Goal: Task Accomplishment & Management: Manage account settings

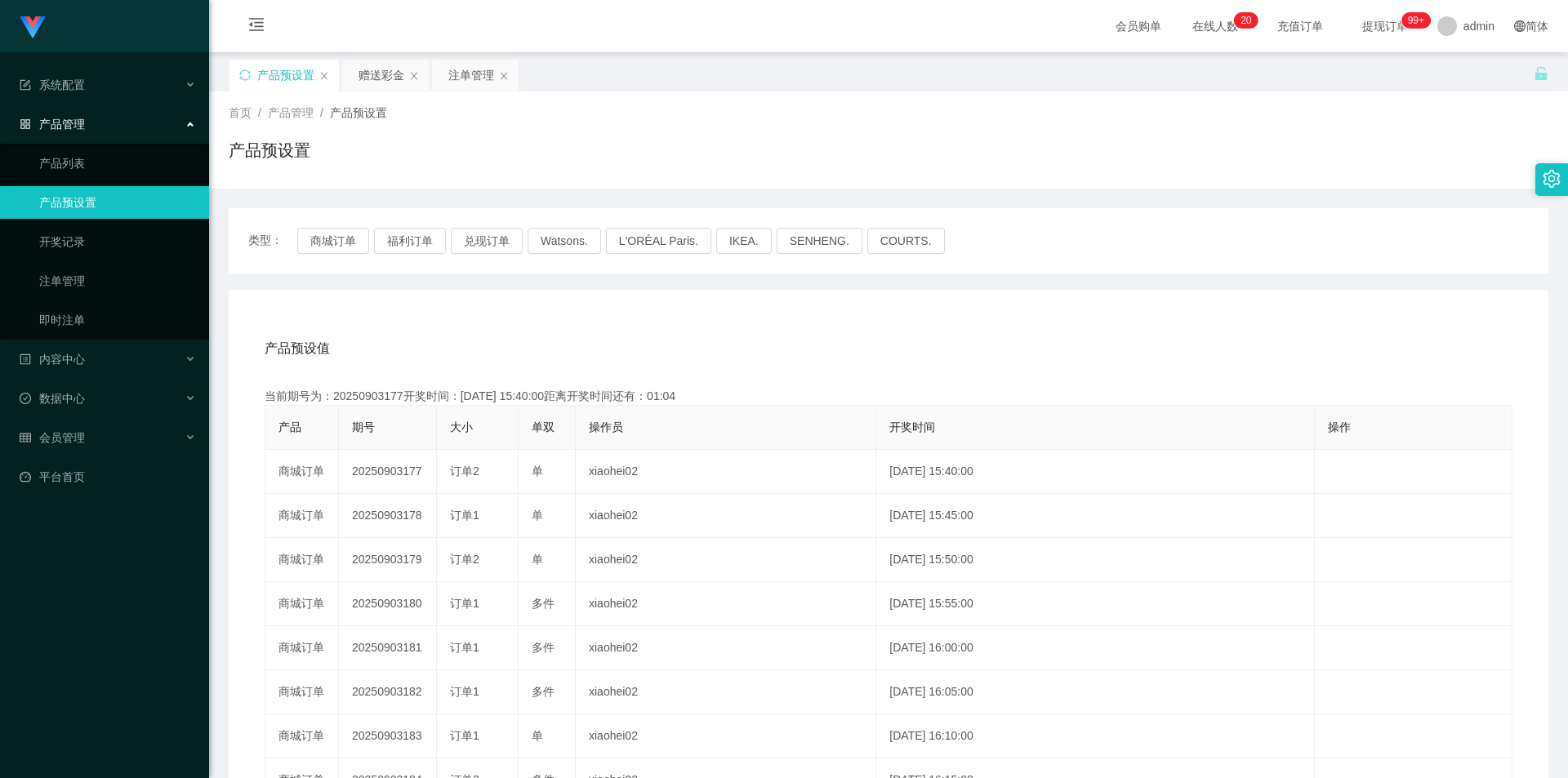
click at [329, 247] on button "商城订单" at bounding box center [333, 241] width 72 height 26
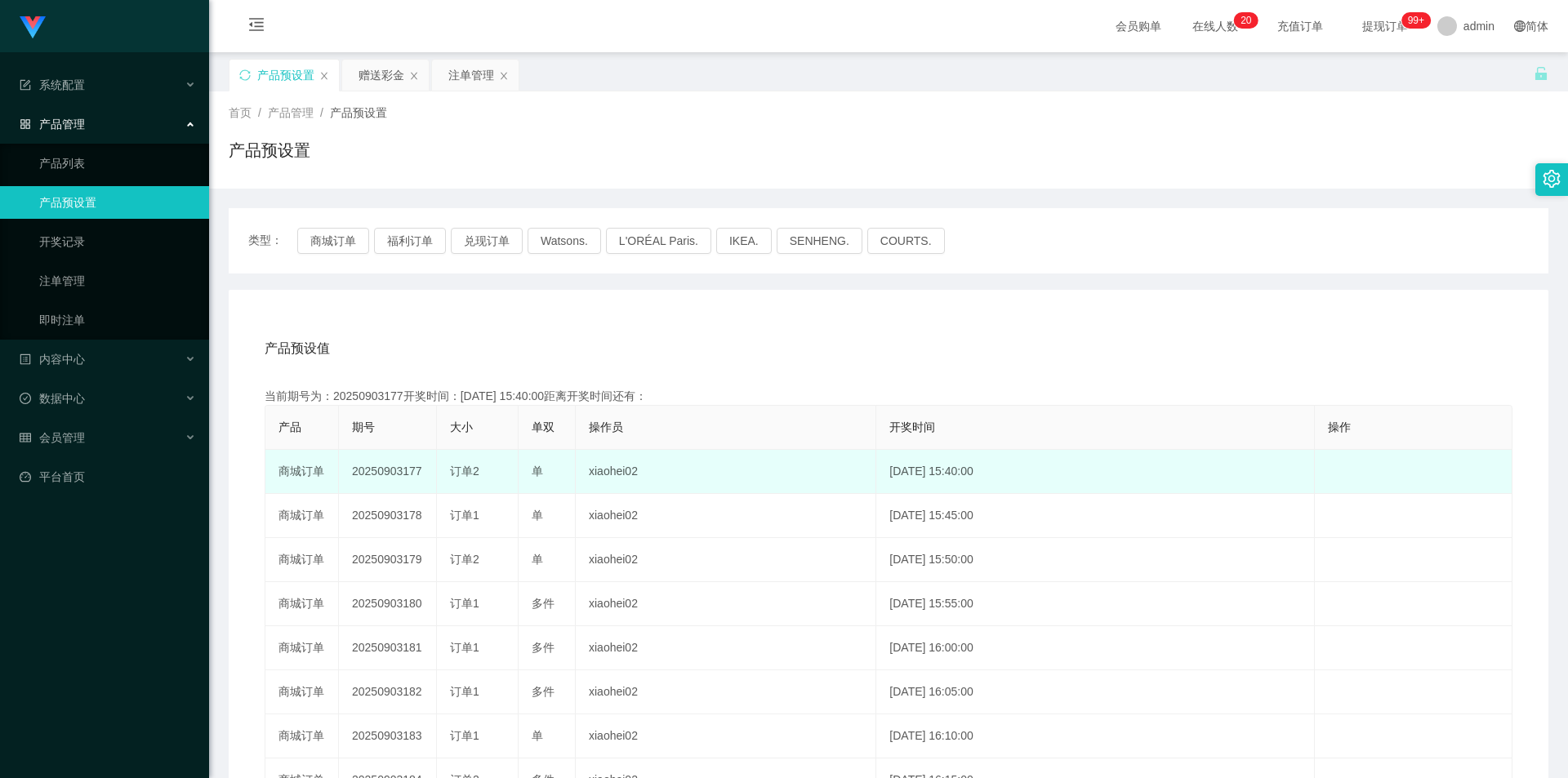
click at [375, 471] on td "20250903177" at bounding box center [388, 472] width 98 height 45
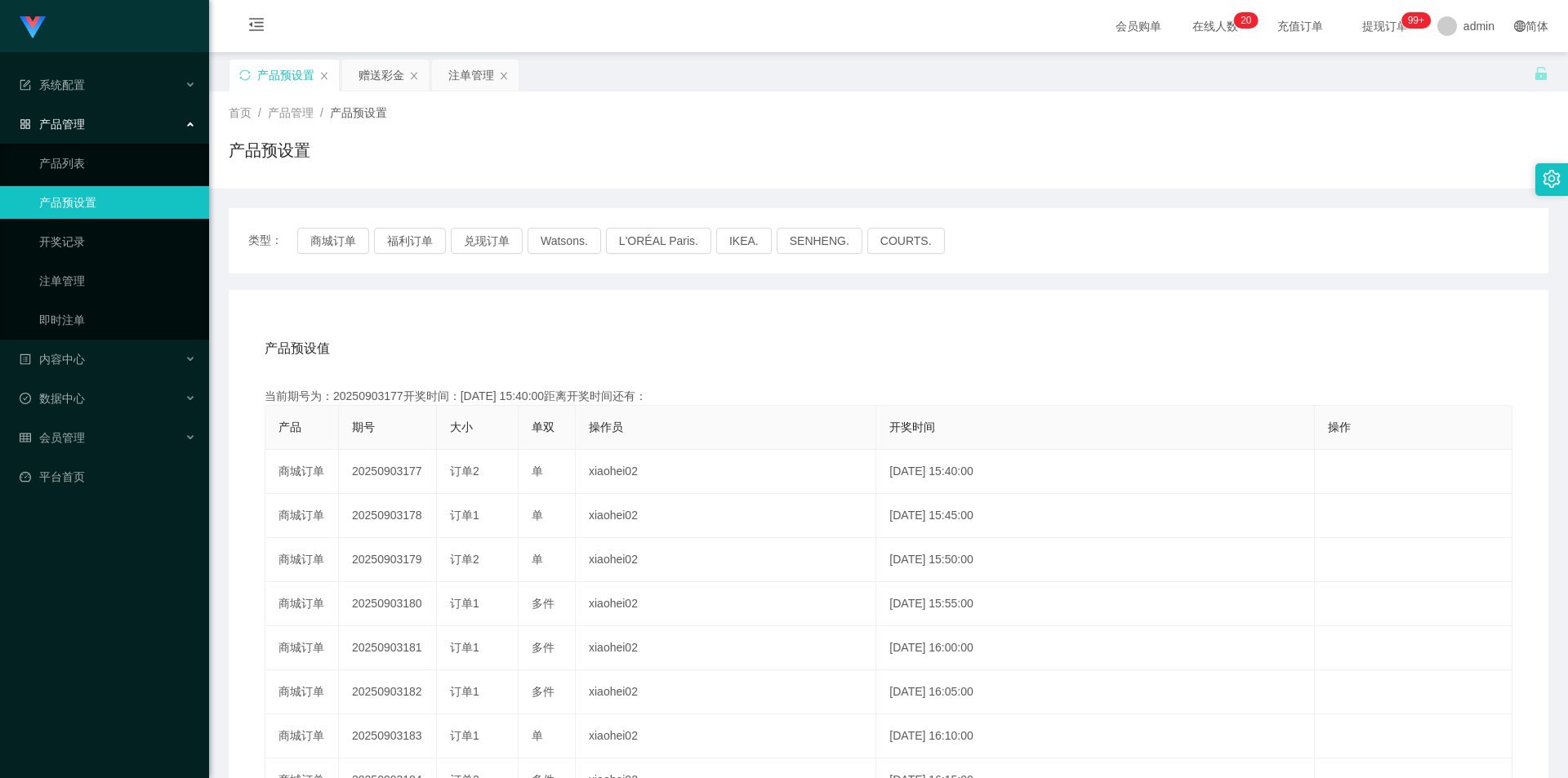
copy td "20250903177"
click at [389, 81] on div "赠送彩金" at bounding box center [381, 75] width 45 height 31
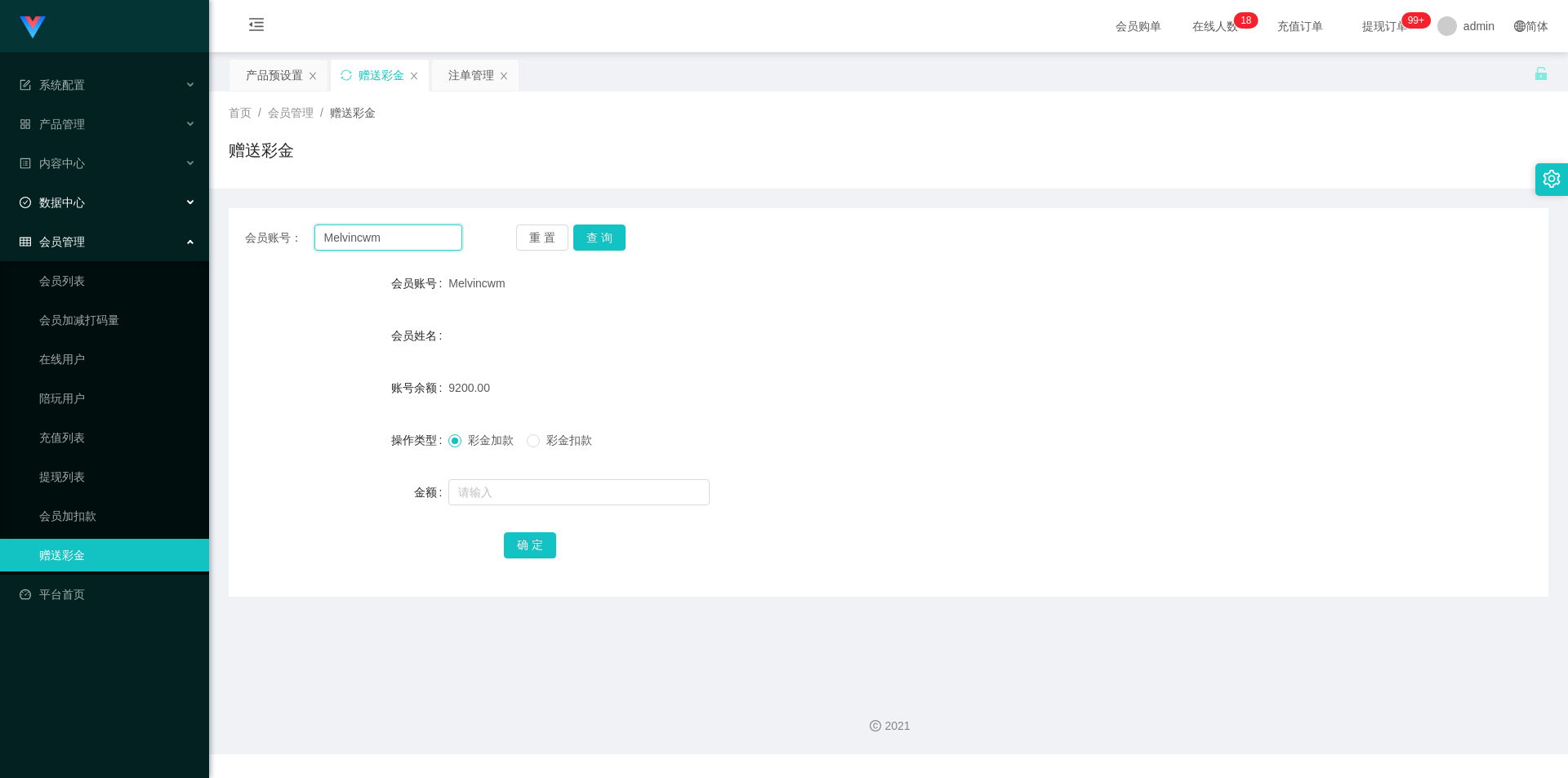
drag, startPoint x: 344, startPoint y: 242, endPoint x: 0, endPoint y: 204, distance: 346.1
click at [0, 204] on section "Jingdong工作台代理端 系统配置 产品管理 产品列表 产品预设置 开奖记录 注单管理 即时注单 内容中心 数据中心 会员管理 会员列表 会员加减打码量 …" at bounding box center [784, 377] width 1568 height 754
type input "Qian10"
click at [608, 249] on button "查 询" at bounding box center [599, 237] width 52 height 26
click at [491, 491] on input "text" at bounding box center [578, 492] width 261 height 26
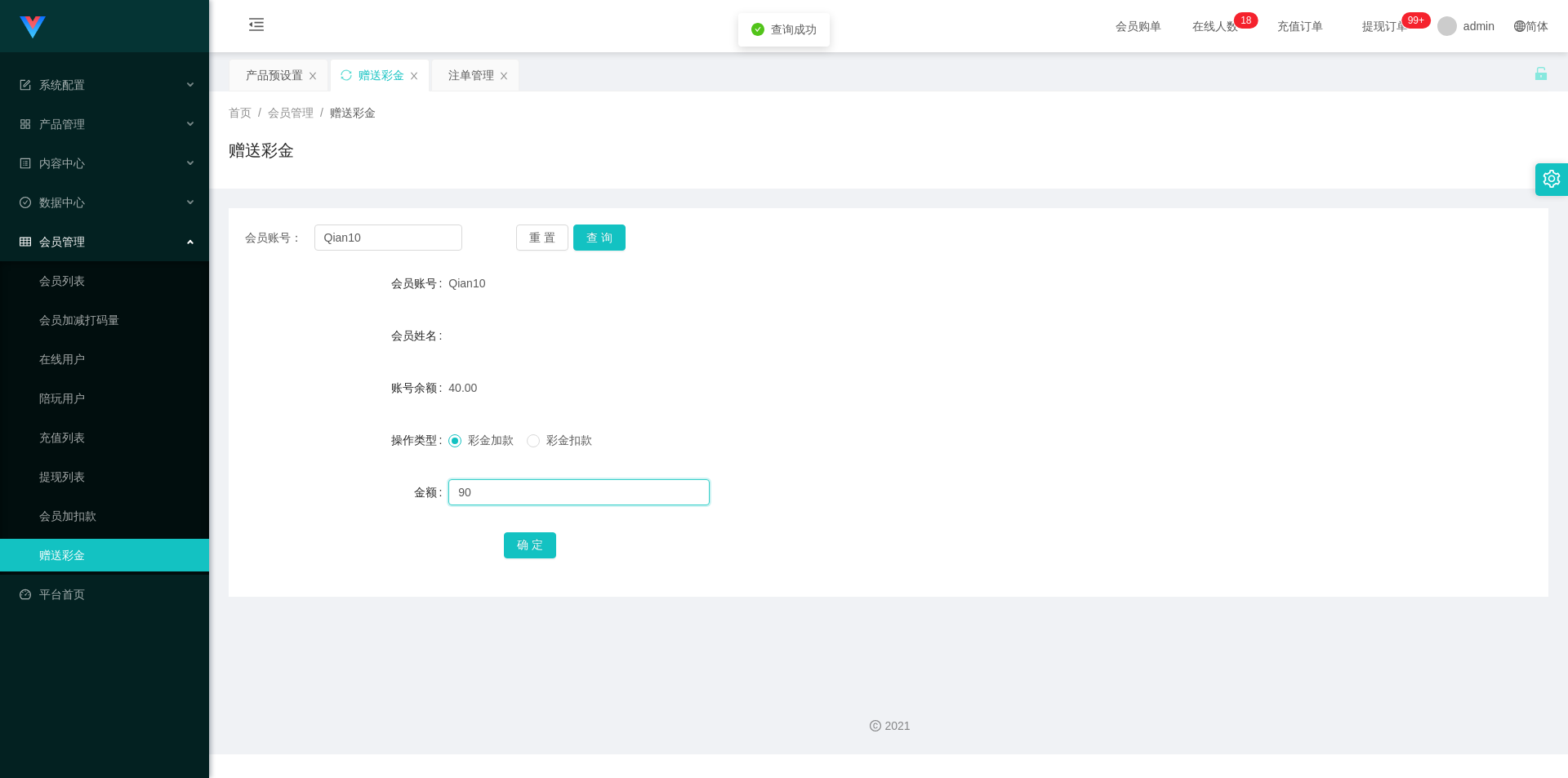
type input "90"
click at [541, 530] on div "确 定" at bounding box center [888, 544] width 770 height 33
click at [534, 555] on button "确 定" at bounding box center [529, 545] width 52 height 26
drag, startPoint x: 389, startPoint y: 229, endPoint x: 146, endPoint y: 217, distance: 243.3
click at [146, 217] on section "Jingdong工作台代理端 系统配置 产品管理 产品列表 产品预设置 开奖记录 注单管理 即时注单 内容中心 数据中心 会员管理 会员列表 会员加减打码量 …" at bounding box center [784, 377] width 1568 height 754
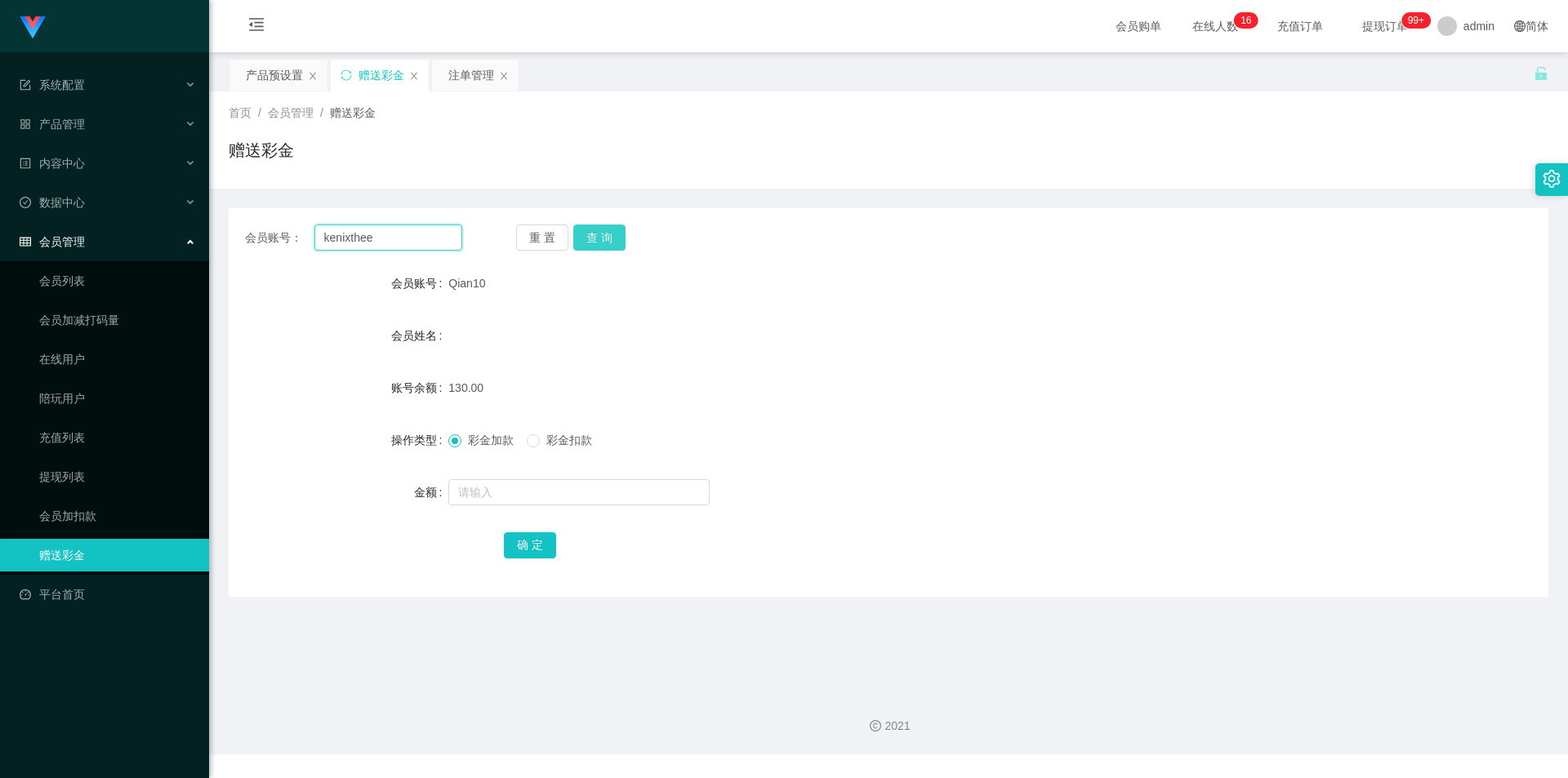
type input "kenixthee"
drag, startPoint x: 602, startPoint y: 244, endPoint x: 606, endPoint y: 264, distance: 20.4
click at [604, 244] on button "查 询" at bounding box center [599, 237] width 52 height 26
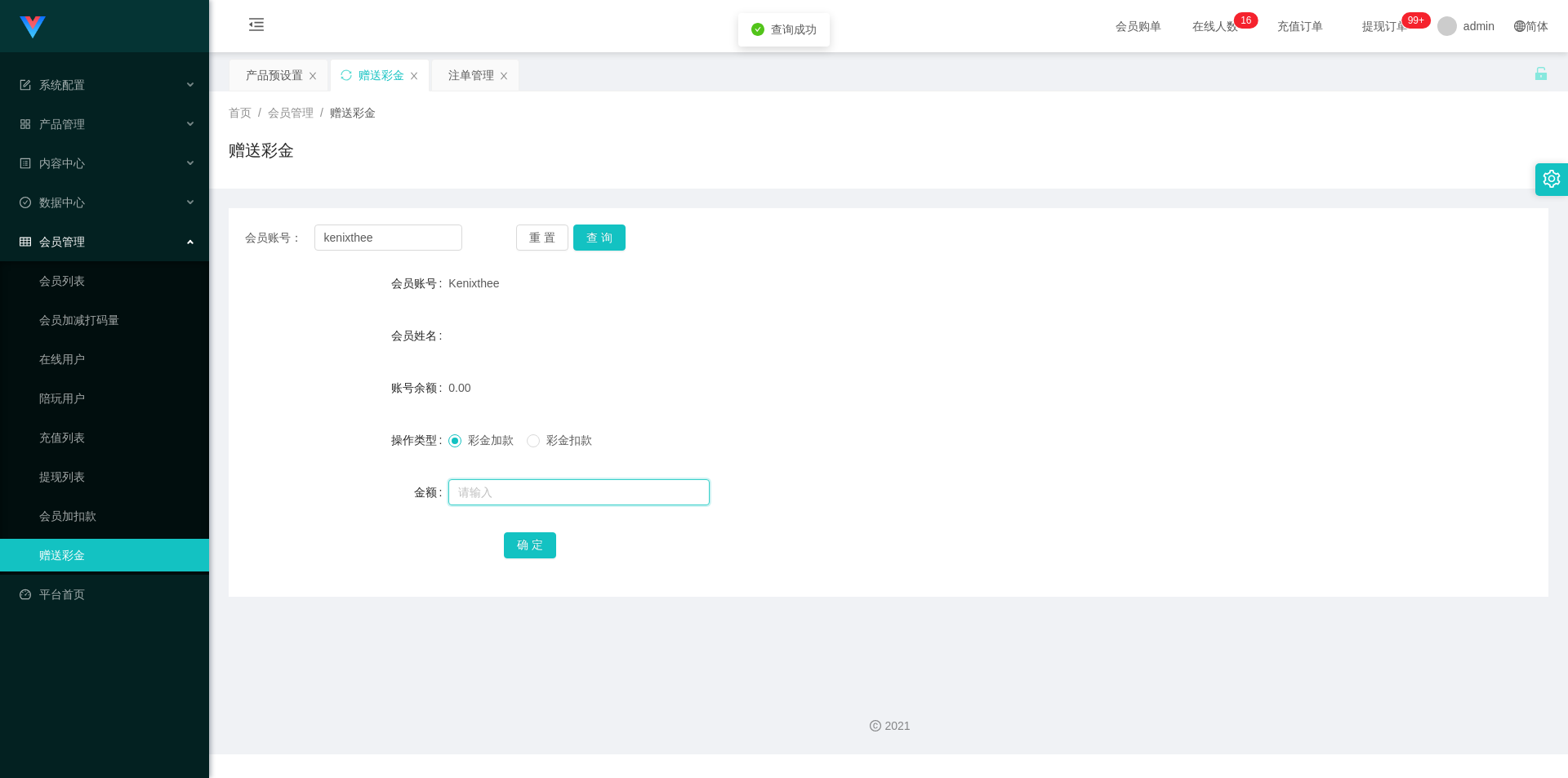
click at [524, 491] on input "text" at bounding box center [578, 492] width 261 height 26
type input "130"
click at [529, 542] on button "确 定" at bounding box center [529, 545] width 52 height 26
click at [278, 78] on div "产品预设置" at bounding box center [274, 75] width 57 height 31
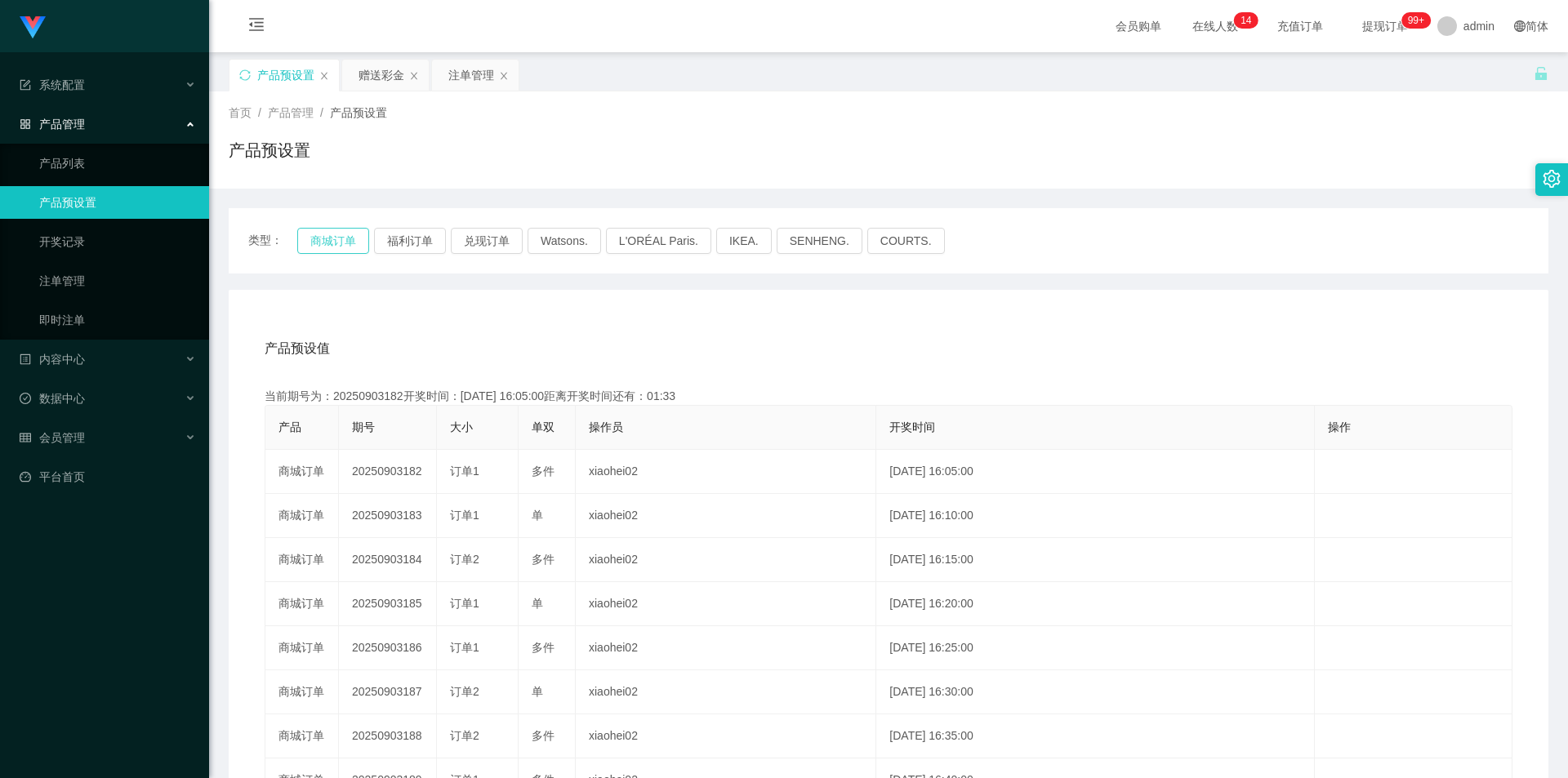
click at [335, 239] on button "商城订单" at bounding box center [333, 241] width 72 height 26
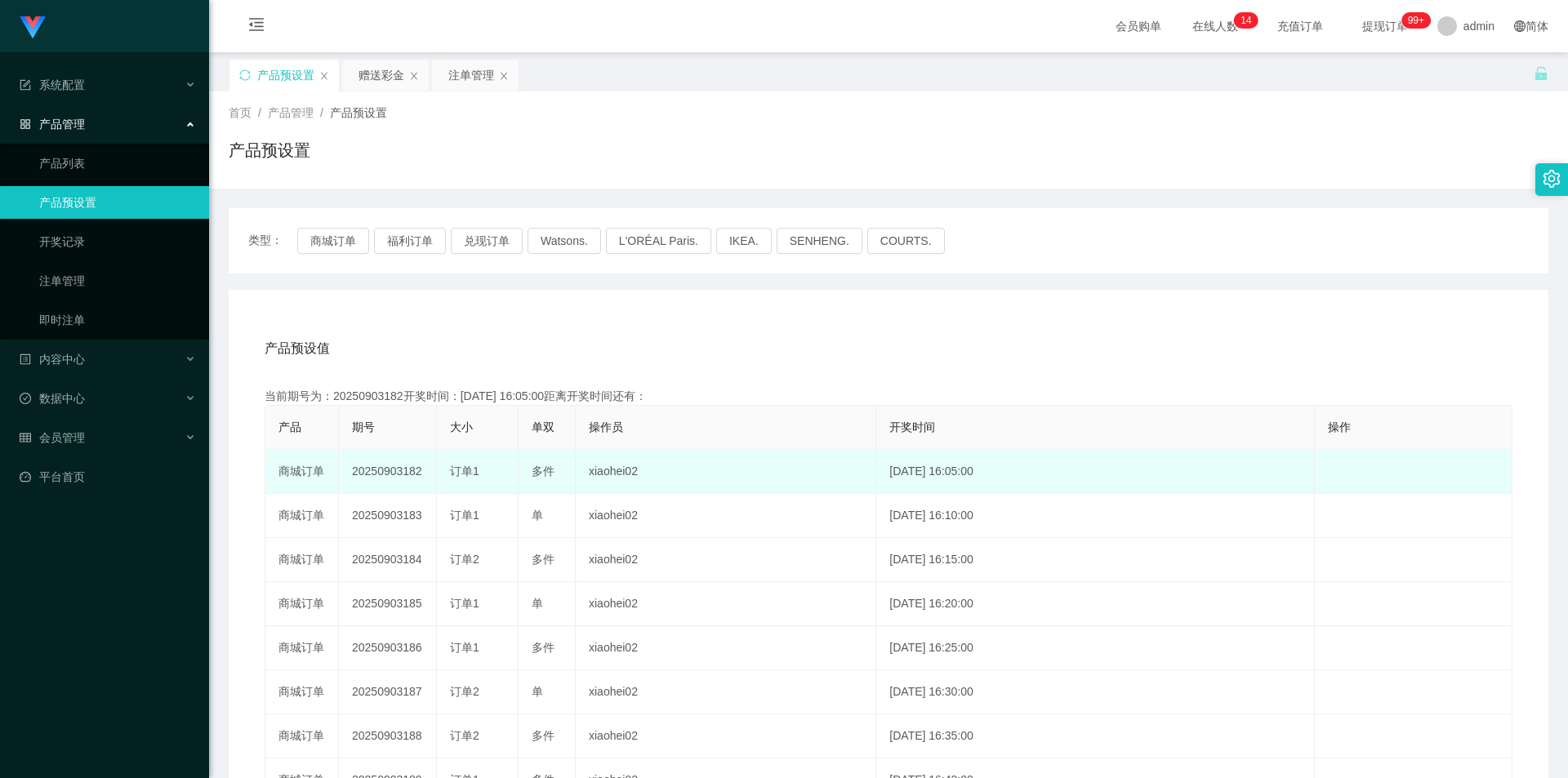
click at [389, 474] on td "20250903182" at bounding box center [388, 472] width 98 height 45
click at [391, 474] on td "20250903182" at bounding box center [388, 472] width 98 height 45
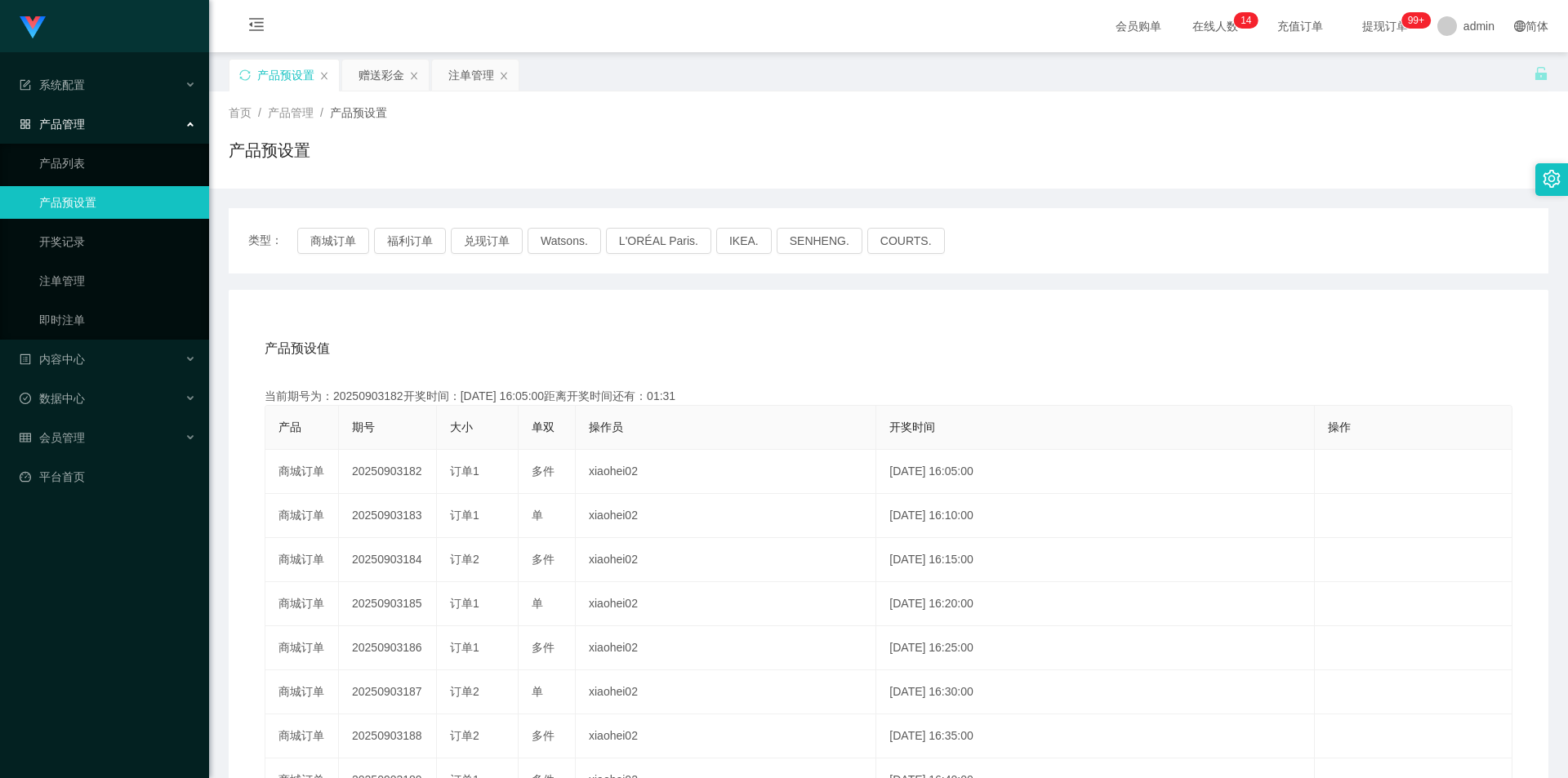
copy td "20250903182"
click at [405, 237] on button "福利订单" at bounding box center [409, 241] width 72 height 26
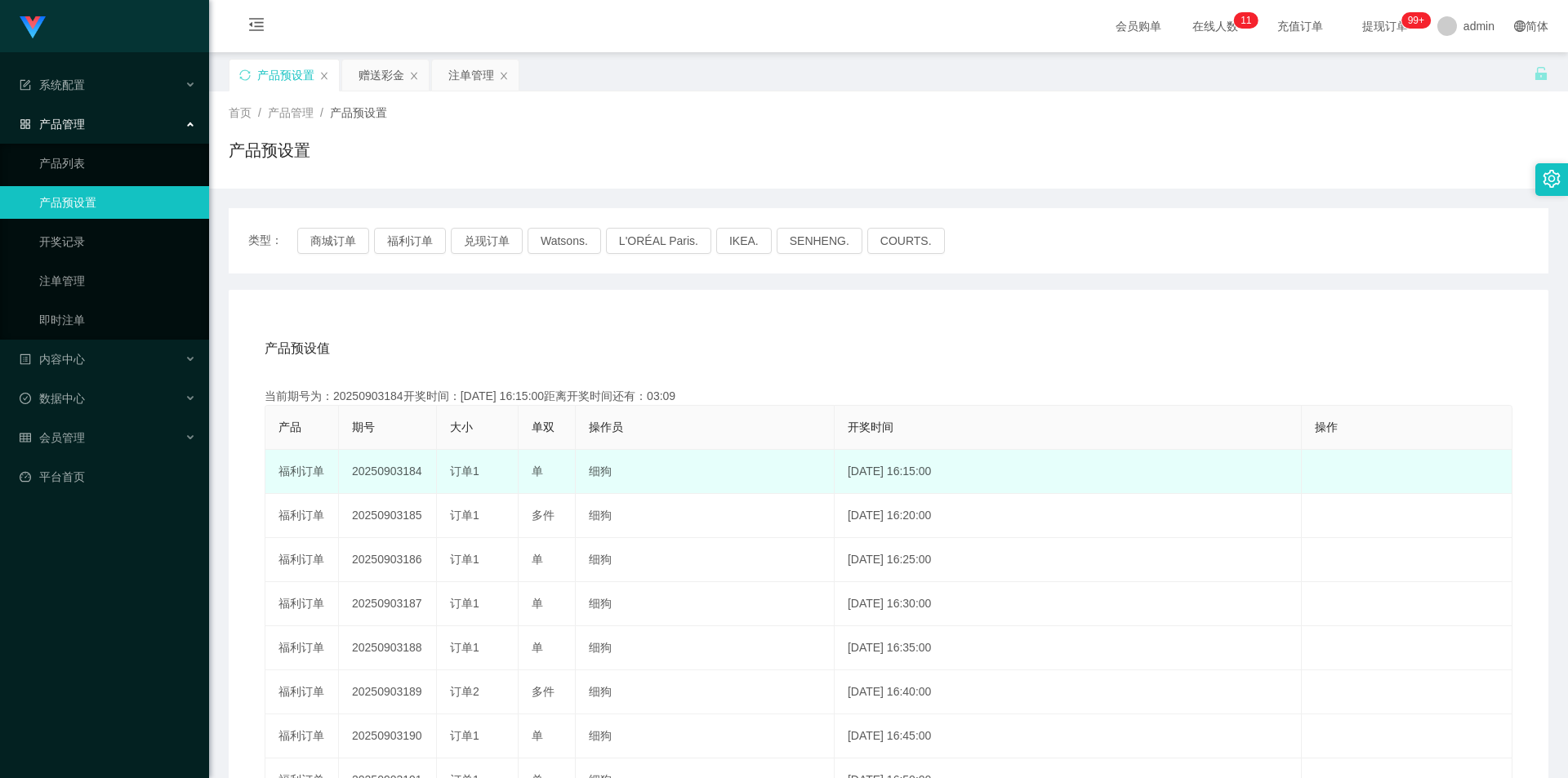
click at [386, 473] on td "20250903184" at bounding box center [388, 472] width 98 height 45
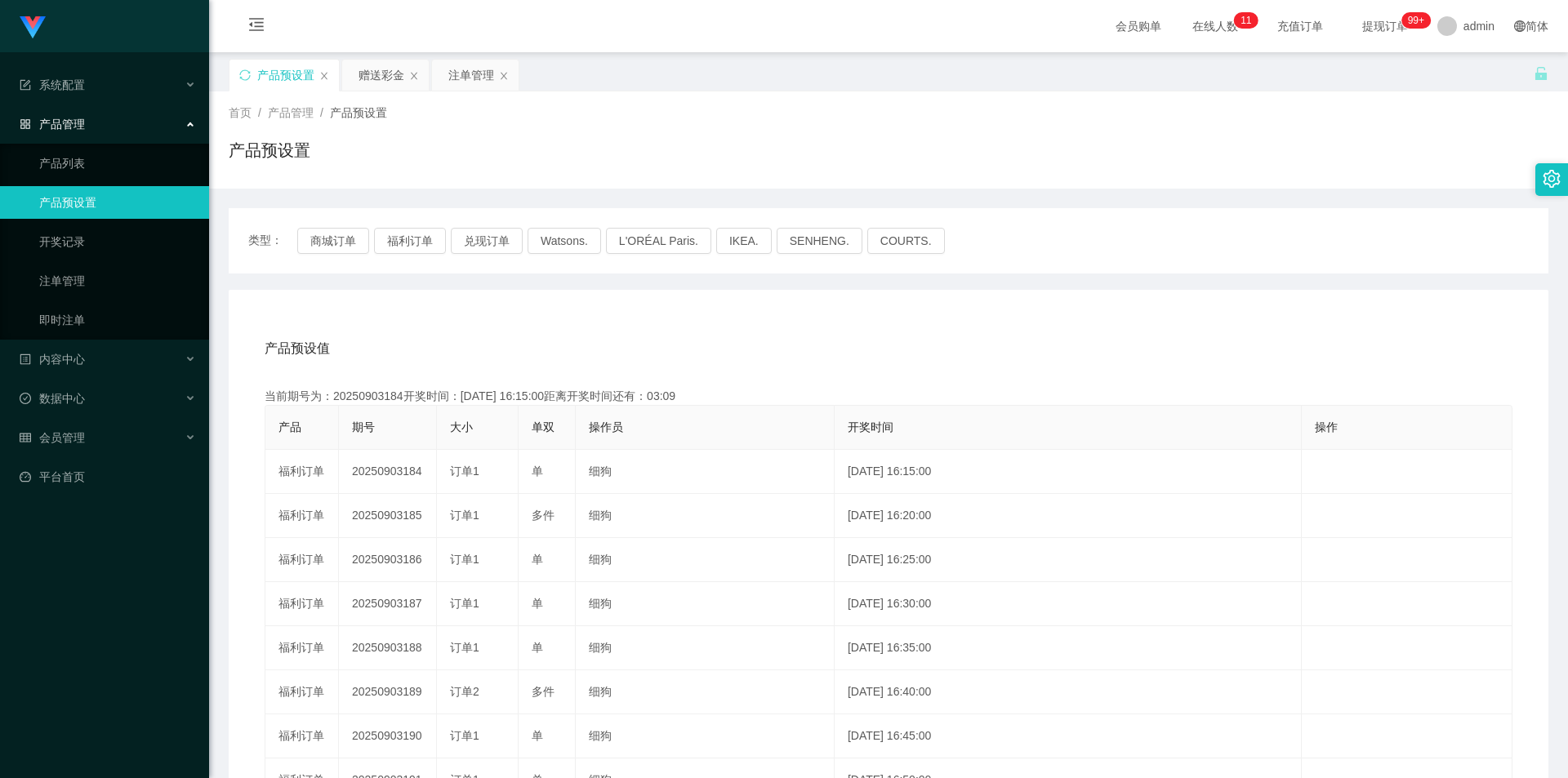
copy td "20250903184"
click at [476, 233] on button "兑现订单" at bounding box center [486, 241] width 72 height 26
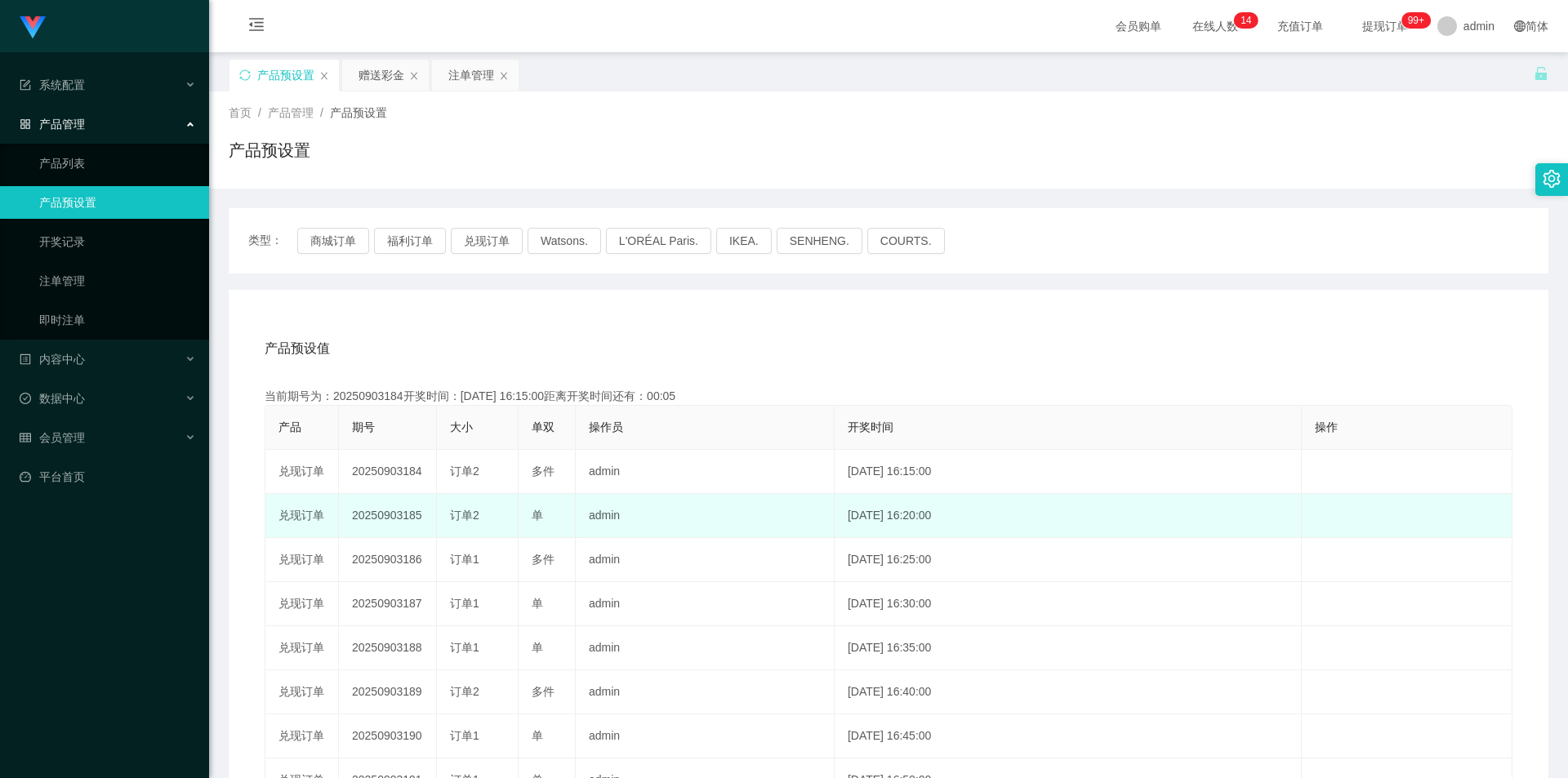
click at [405, 505] on td "20250903185" at bounding box center [388, 515] width 98 height 45
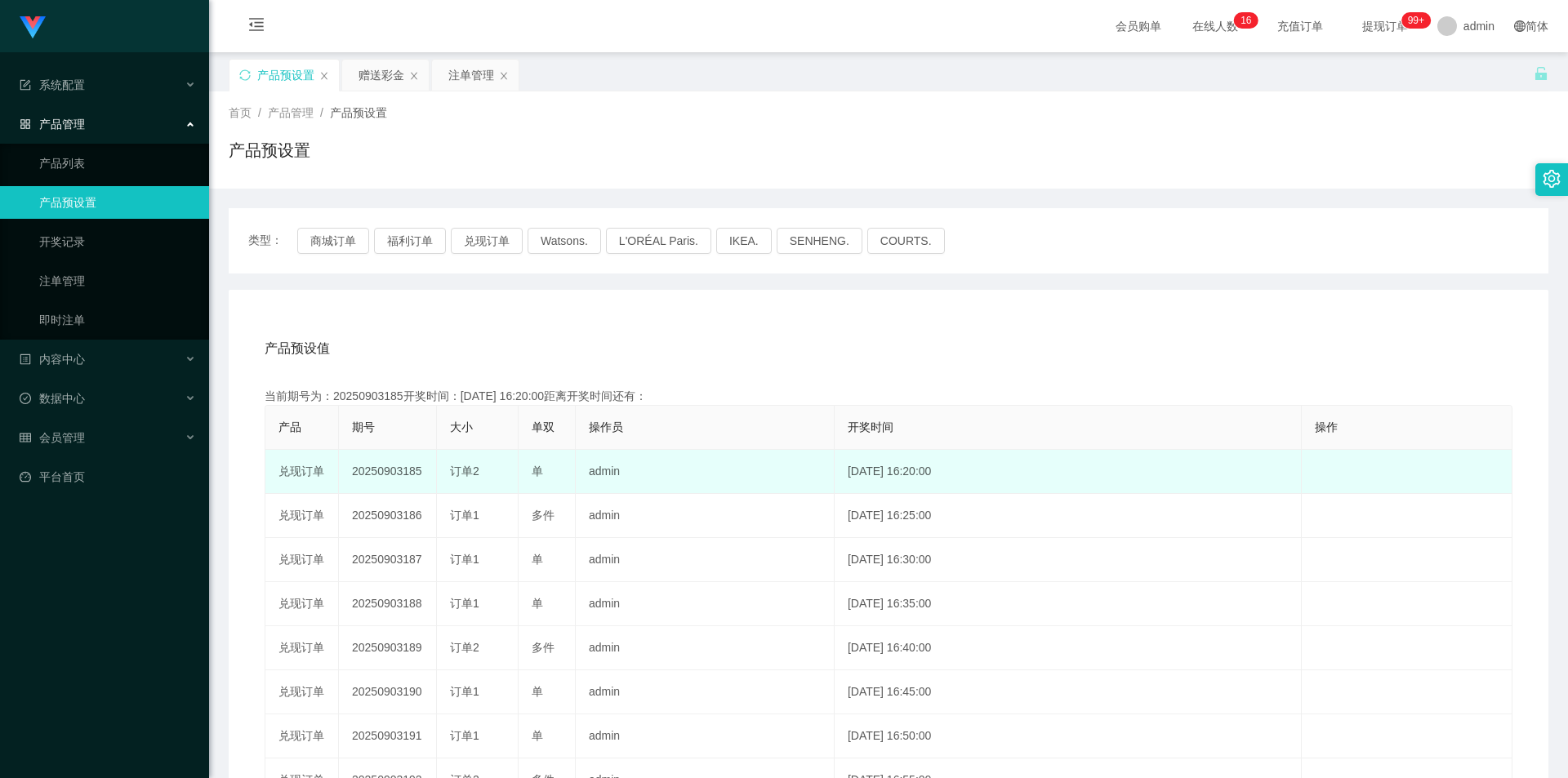
click at [400, 473] on td "20250903185" at bounding box center [388, 472] width 98 height 45
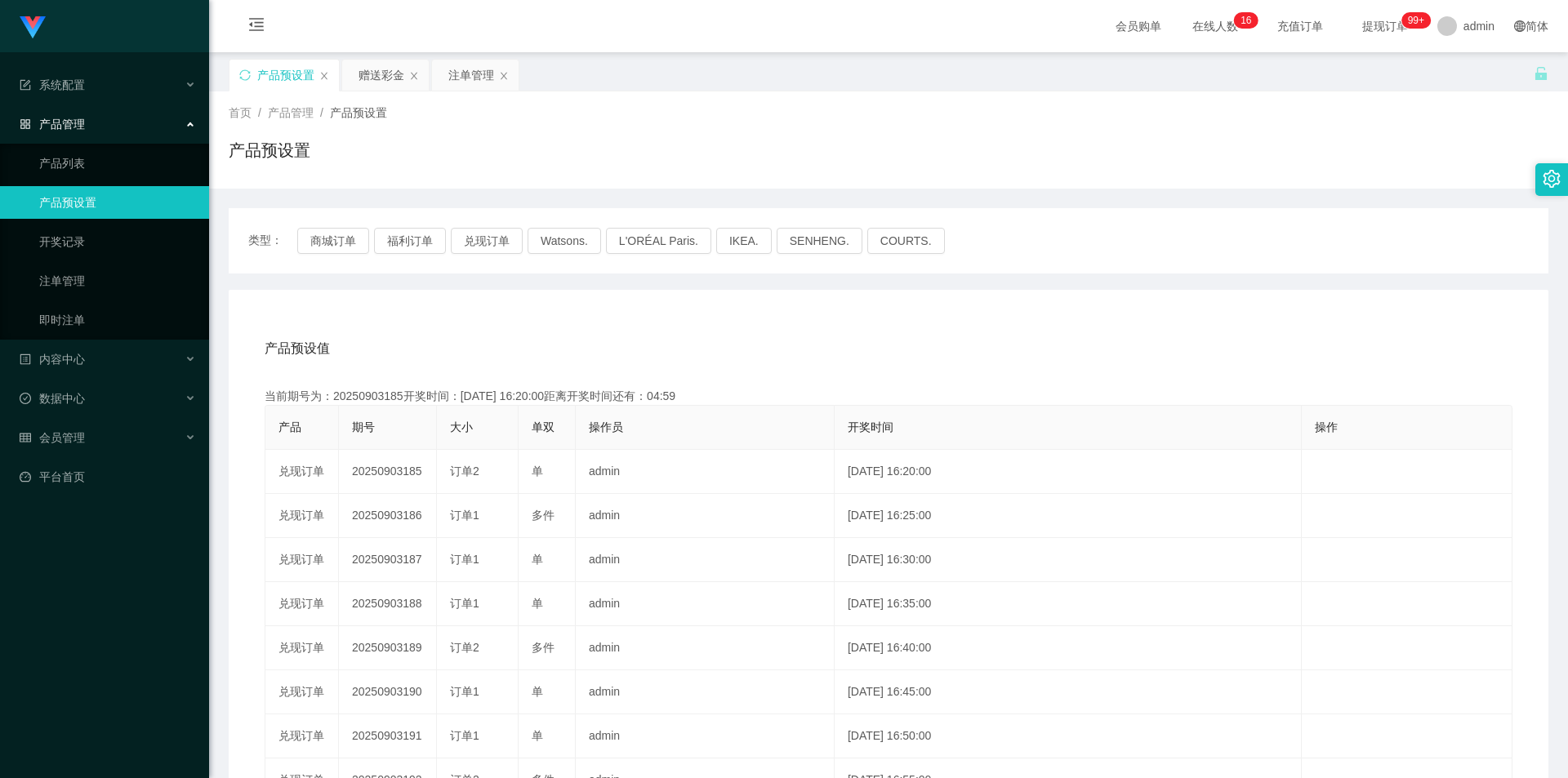
copy td "20250903185"
